Goal: Information Seeking & Learning: Learn about a topic

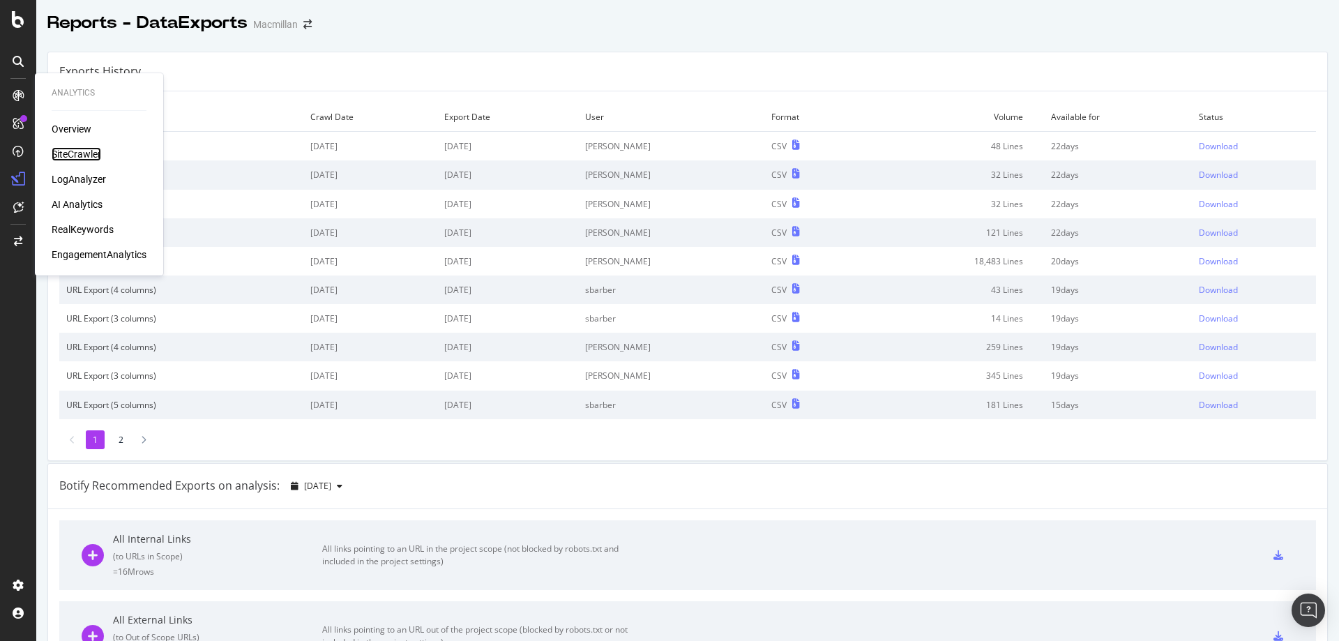
click at [82, 154] on div "SiteCrawler" at bounding box center [77, 154] width 50 height 14
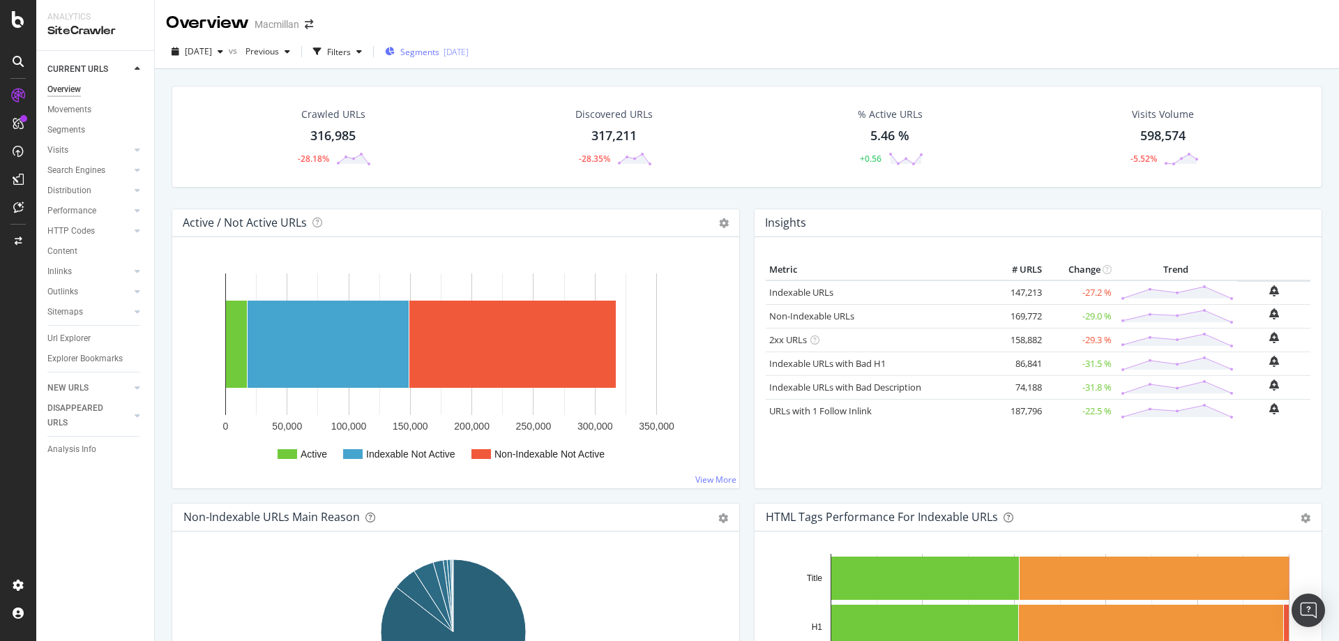
click at [469, 50] on div "[DATE]" at bounding box center [456, 52] width 25 height 12
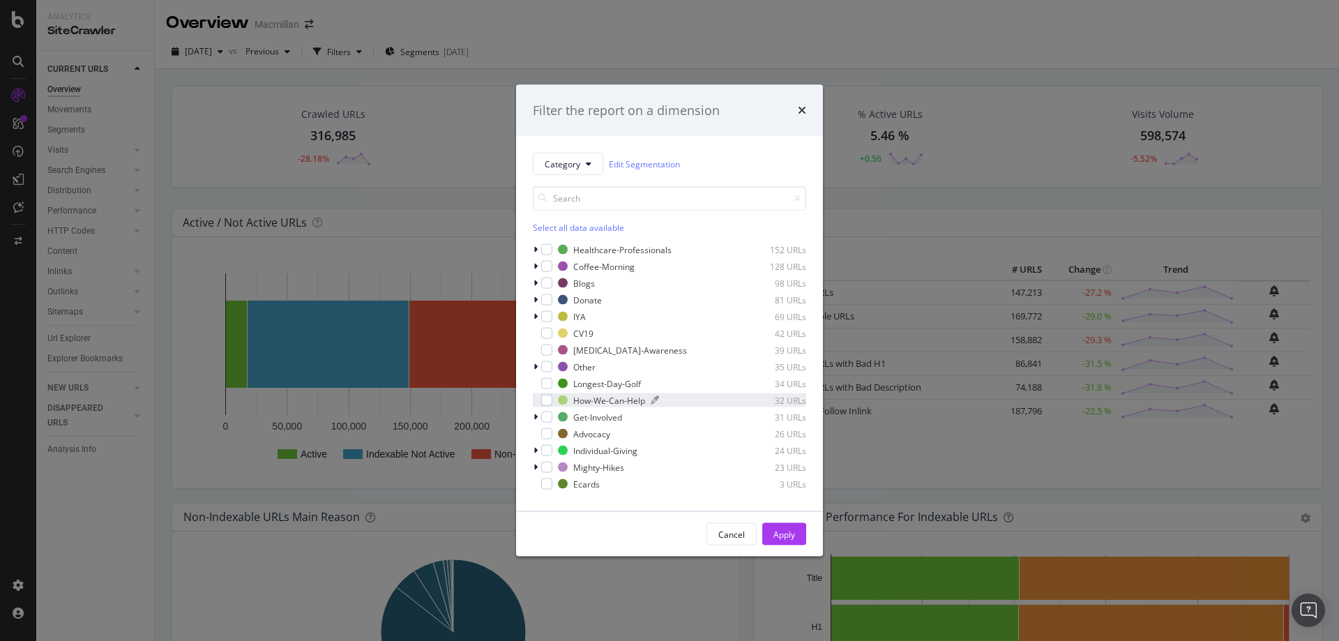
scroll to position [179, 0]
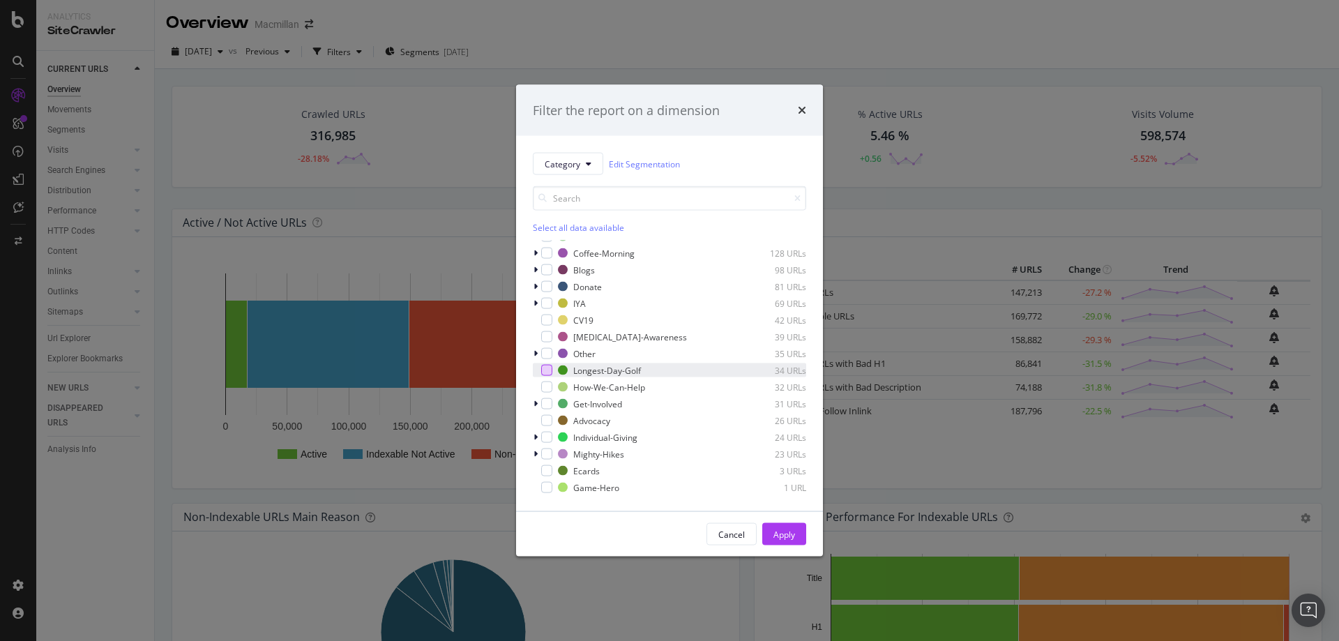
click at [543, 373] on div "modal" at bounding box center [546, 370] width 11 height 11
click at [780, 532] on div "Apply" at bounding box center [785, 534] width 22 height 12
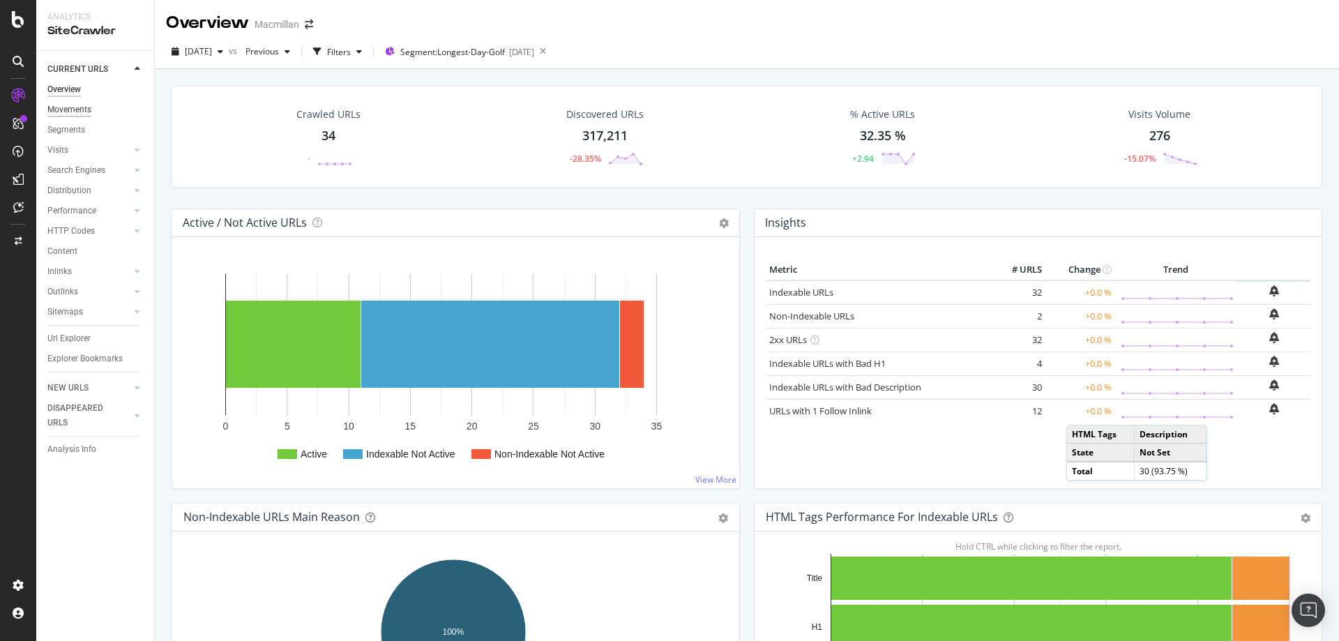
click at [87, 109] on div "Movements" at bounding box center [69, 110] width 44 height 15
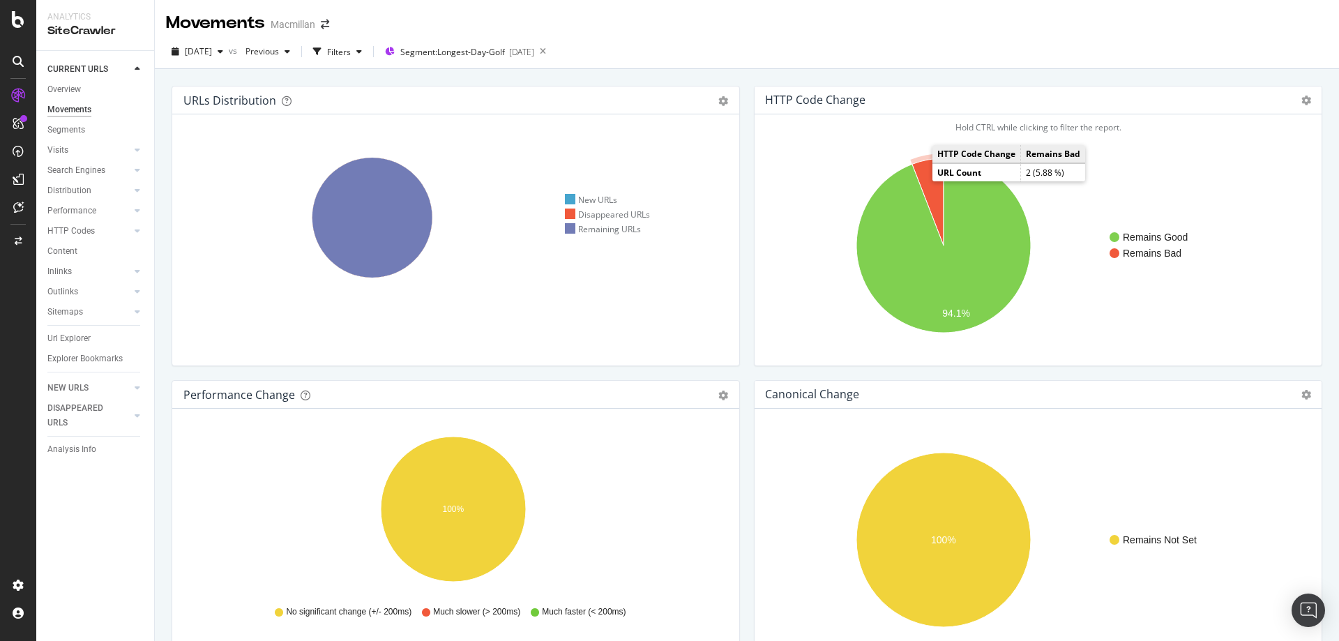
click at [921, 172] on icon "A chart." at bounding box center [928, 201] width 31 height 87
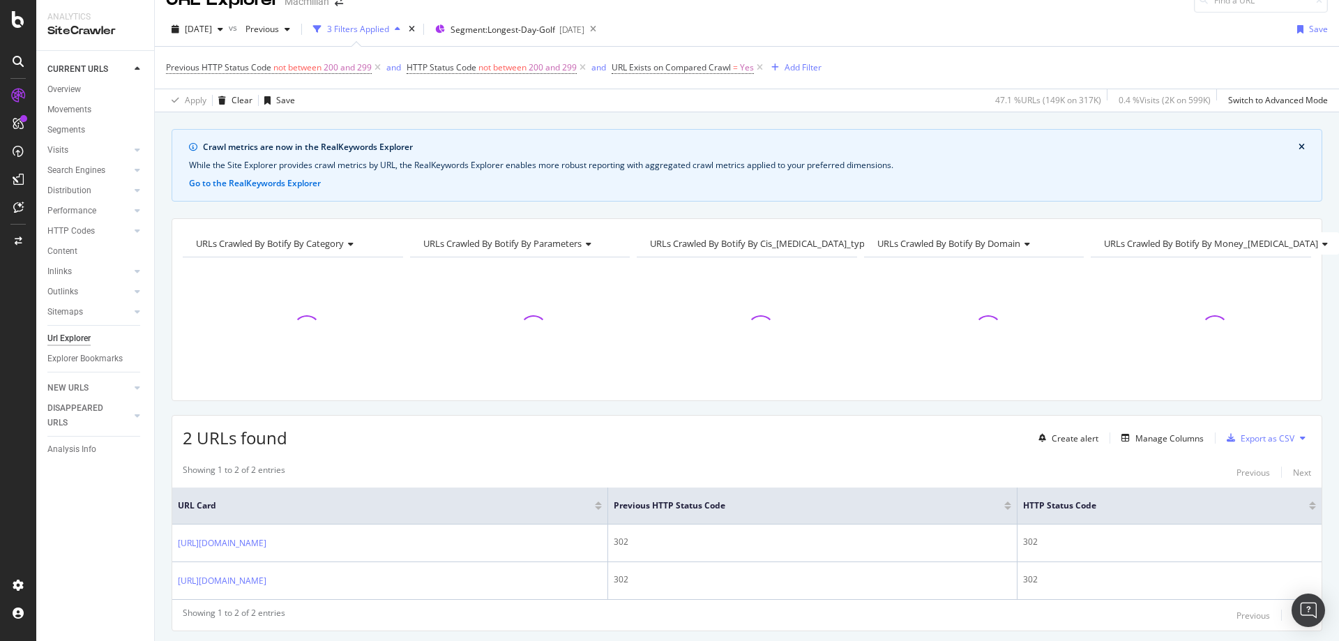
scroll to position [62, 0]
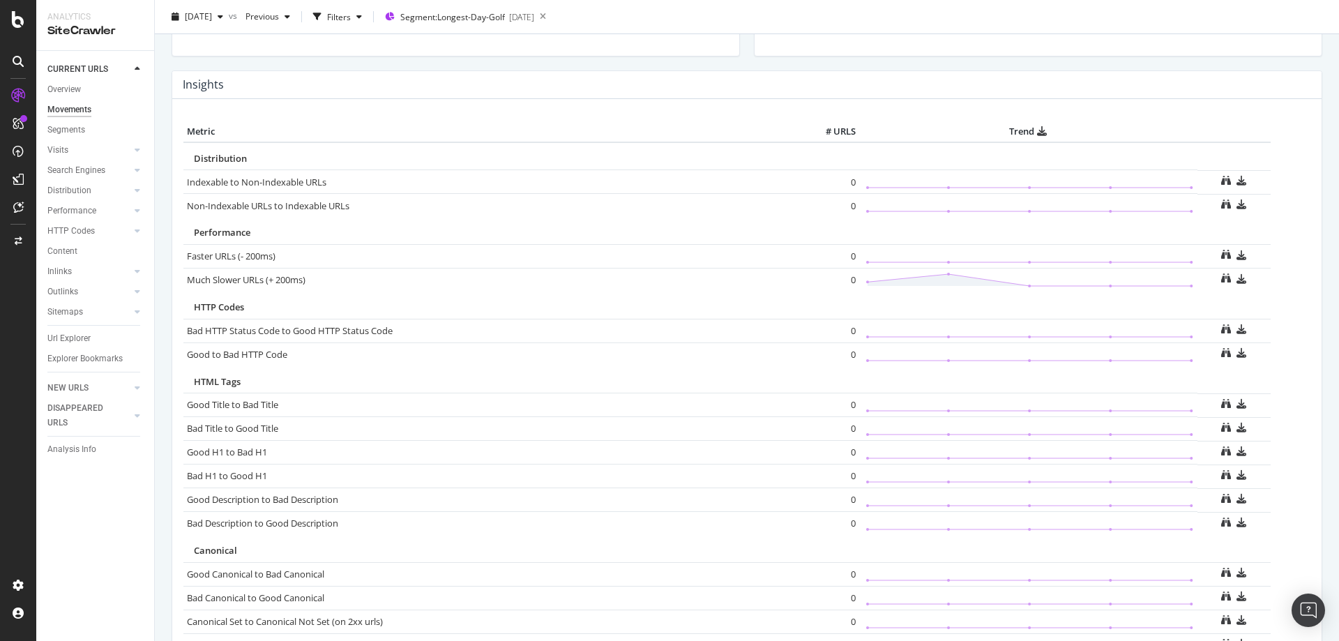
scroll to position [628, 0]
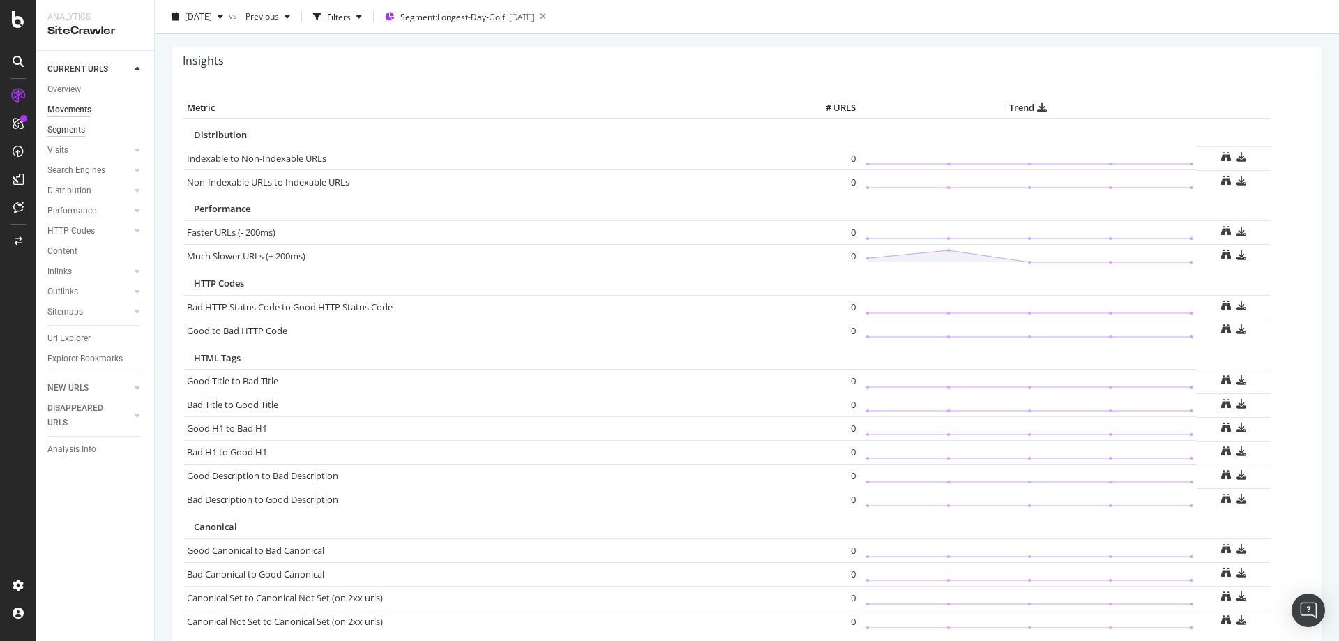
click at [76, 130] on div "Segments" at bounding box center [66, 130] width 38 height 15
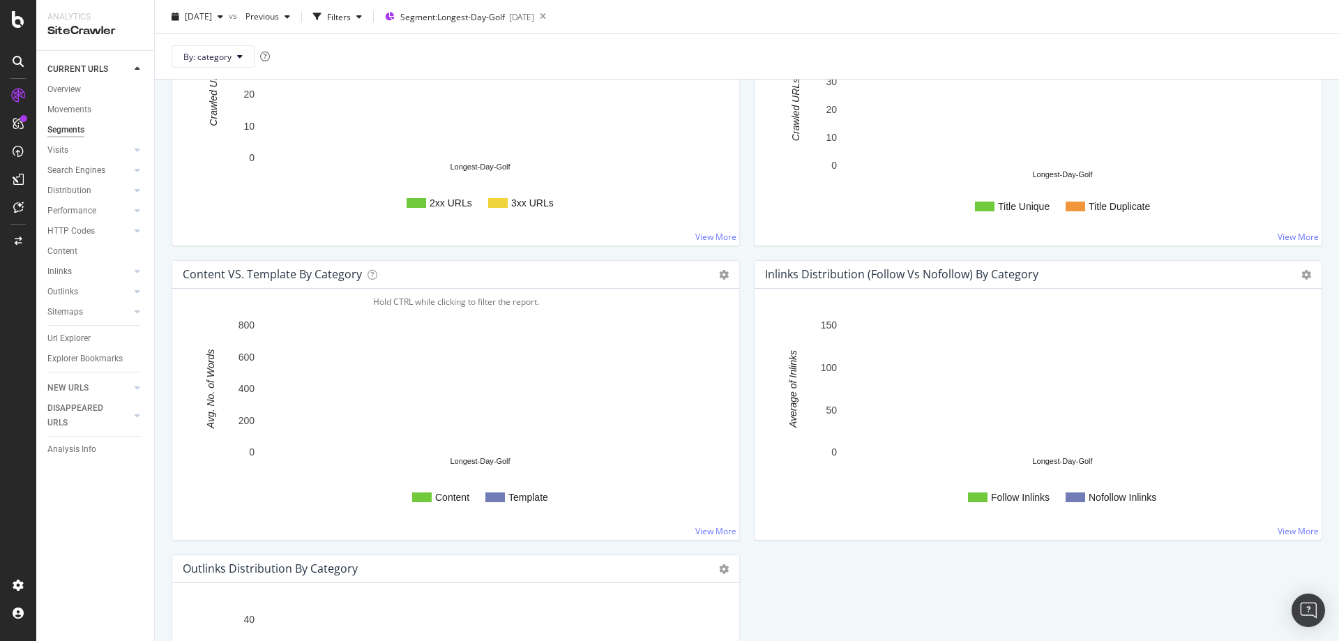
scroll to position [1301, 0]
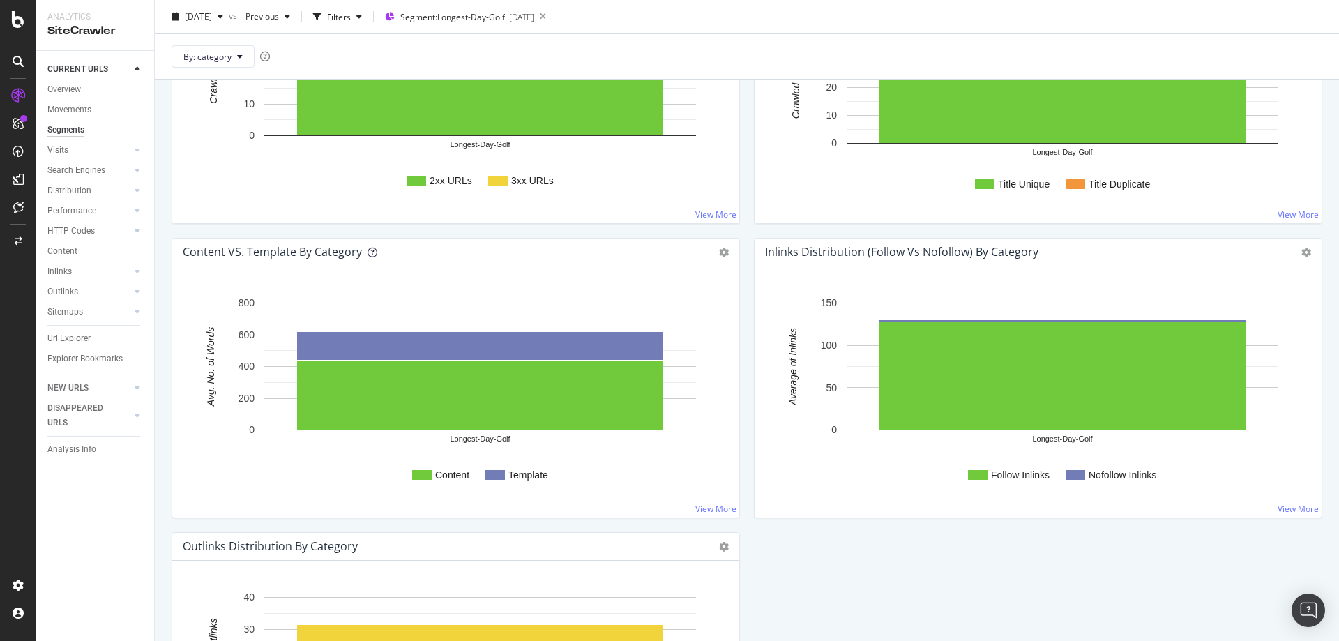
click at [368, 253] on icon at bounding box center [373, 253] width 10 height 10
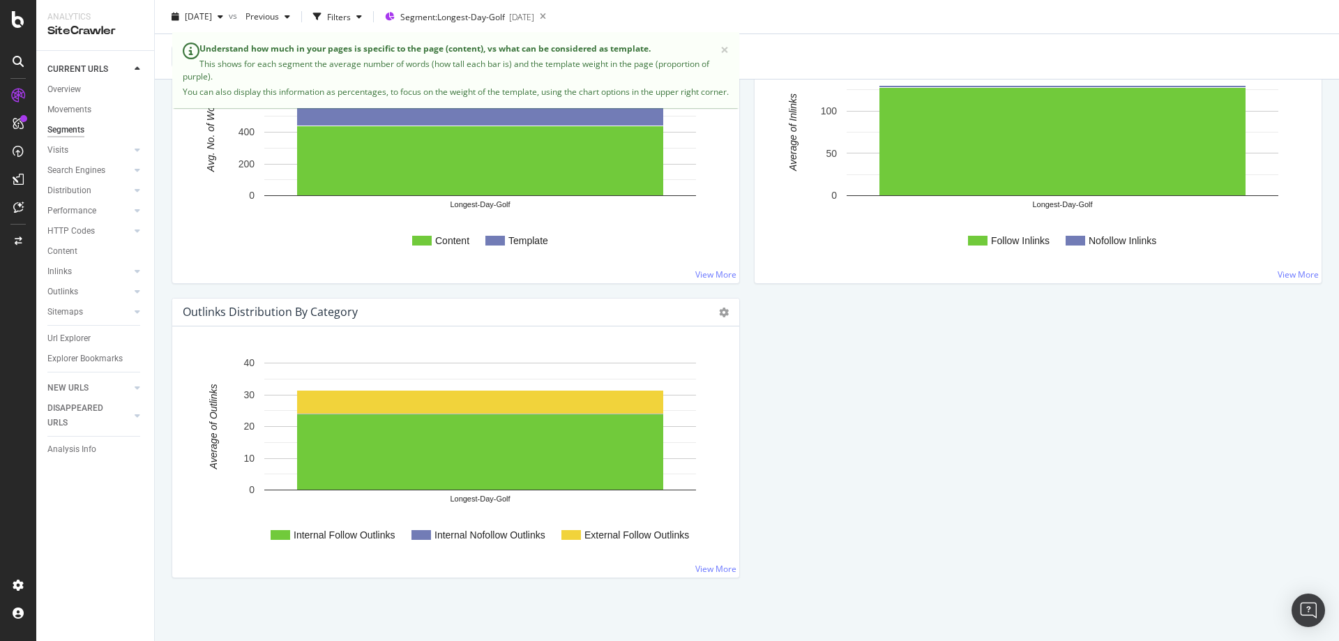
scroll to position [1047, 0]
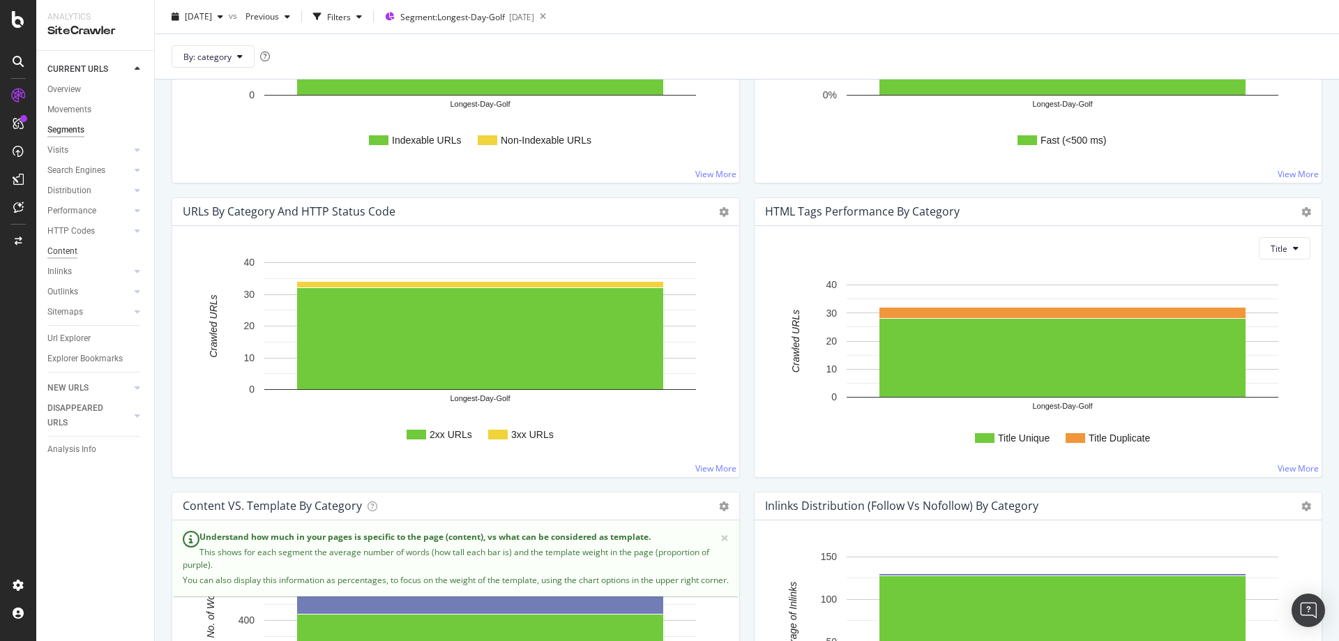
click at [69, 247] on div "Content" at bounding box center [62, 251] width 30 height 15
